Goal: Task Accomplishment & Management: Use online tool/utility

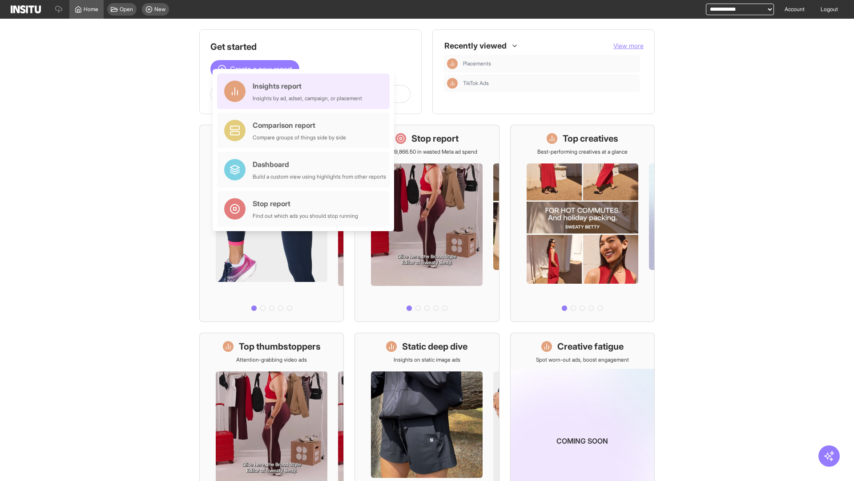
click at [306, 91] on div "Insights report Insights by ad, adset, campaign, or placement" at bounding box center [307, 91] width 109 height 21
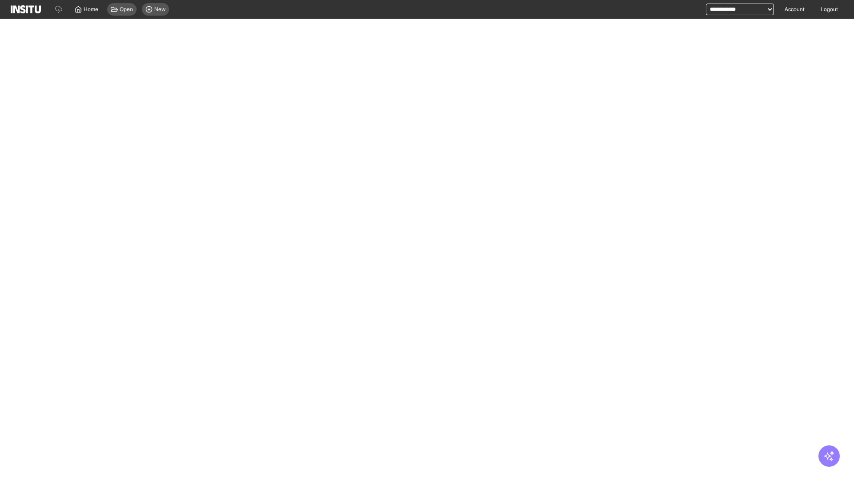
select select "**"
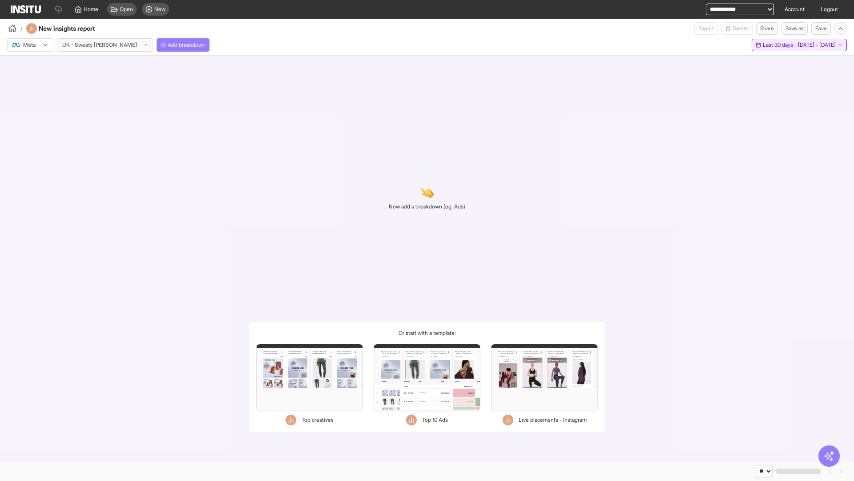
click at [783, 45] on span "Last 30 days - [DATE] - [DATE]" at bounding box center [799, 44] width 73 height 7
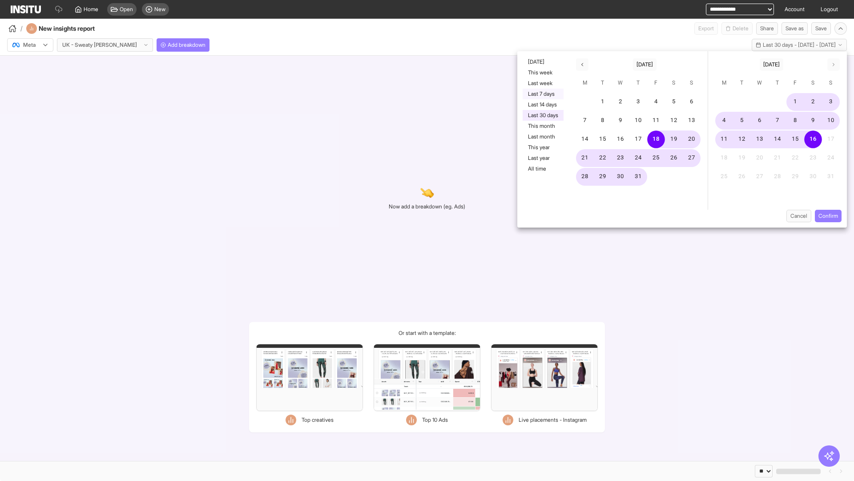
click at [542, 94] on button "Last 7 days" at bounding box center [543, 94] width 41 height 11
